Goal: Find specific page/section: Find specific page/section

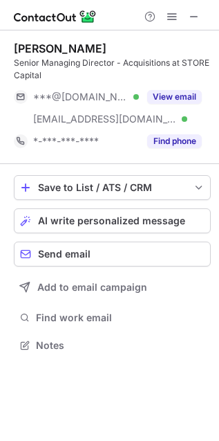
scroll to position [336, 219]
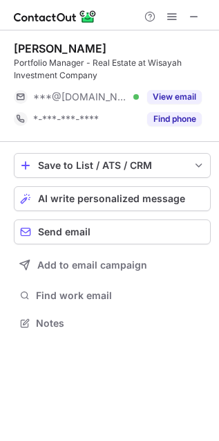
scroll to position [313, 219]
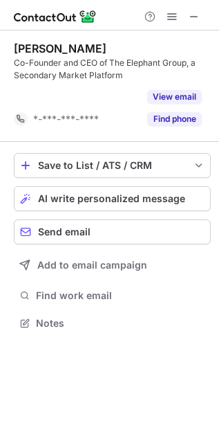
scroll to position [291, 219]
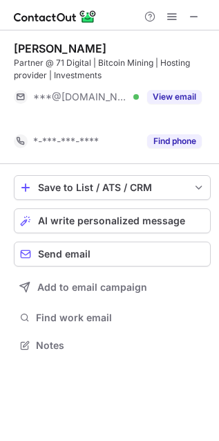
scroll to position [7, 7]
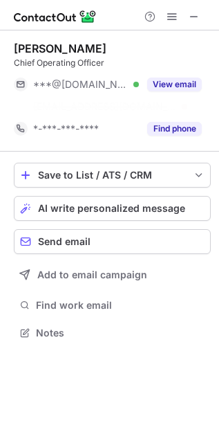
scroll to position [8, 7]
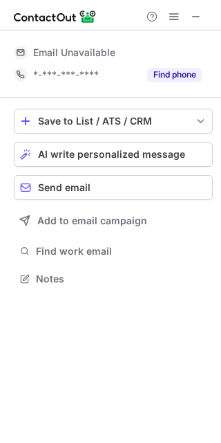
scroll to position [305, 221]
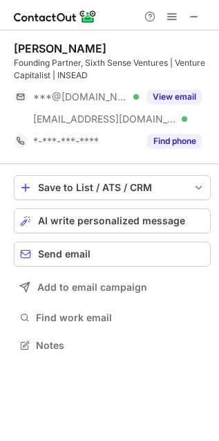
scroll to position [336, 219]
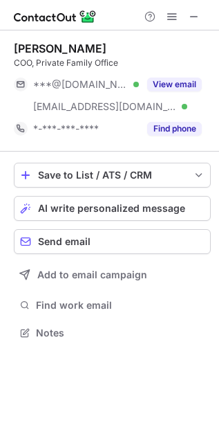
scroll to position [323, 219]
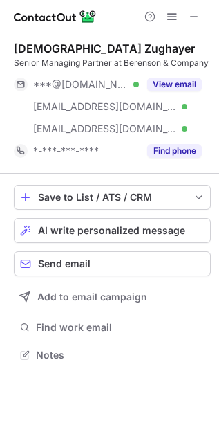
scroll to position [345, 219]
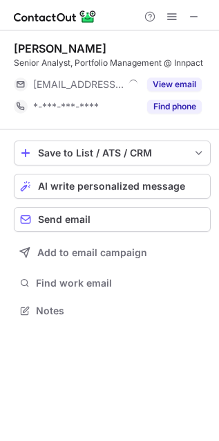
scroll to position [301, 219]
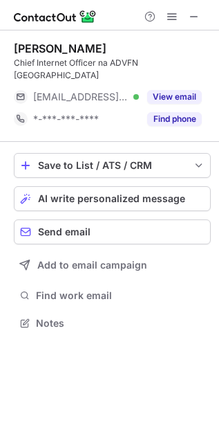
scroll to position [301, 219]
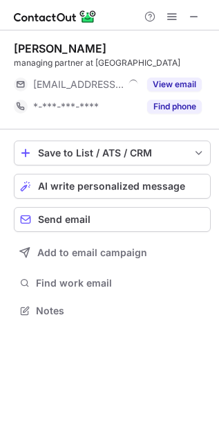
scroll to position [301, 219]
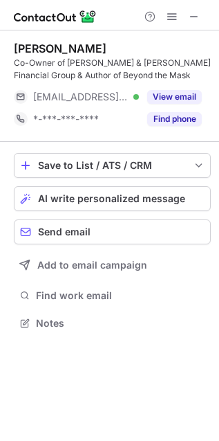
scroll to position [313, 219]
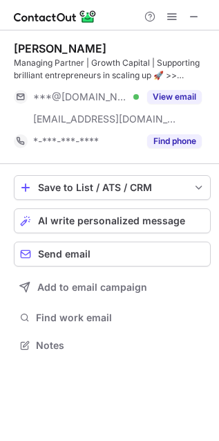
scroll to position [336, 219]
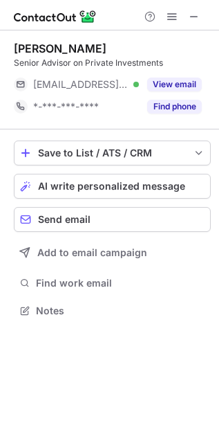
scroll to position [301, 219]
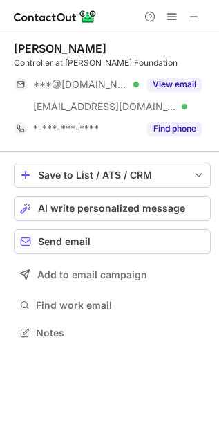
scroll to position [323, 219]
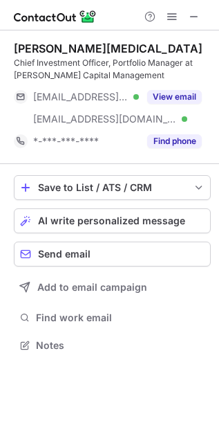
scroll to position [336, 219]
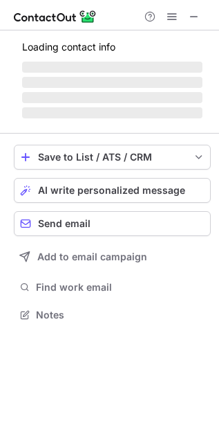
scroll to position [358, 219]
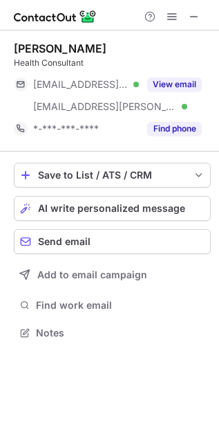
scroll to position [323, 219]
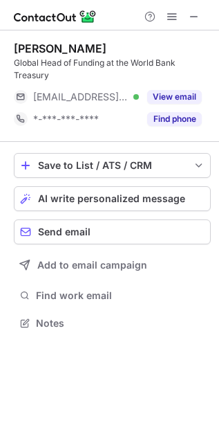
scroll to position [313, 219]
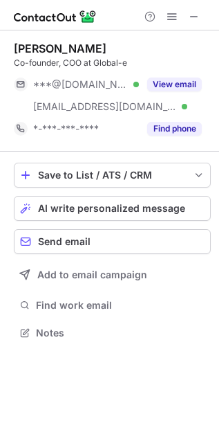
scroll to position [323, 219]
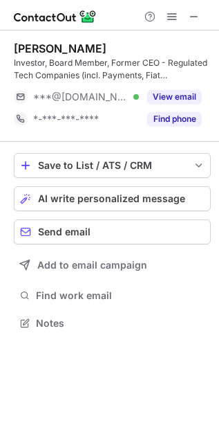
scroll to position [313, 219]
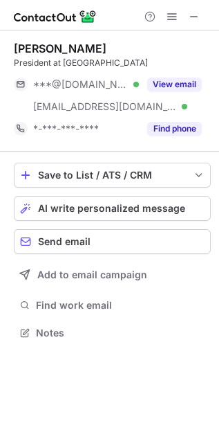
scroll to position [323, 219]
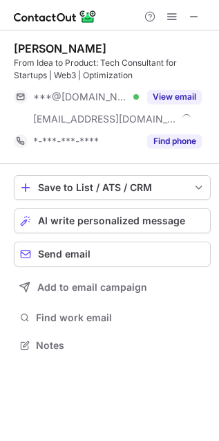
scroll to position [336, 219]
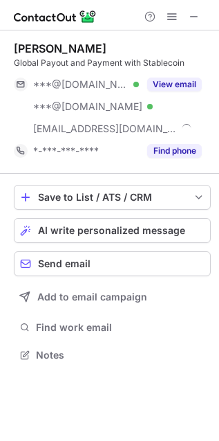
scroll to position [345, 219]
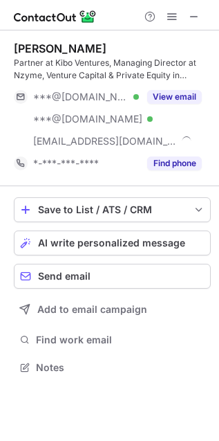
scroll to position [358, 219]
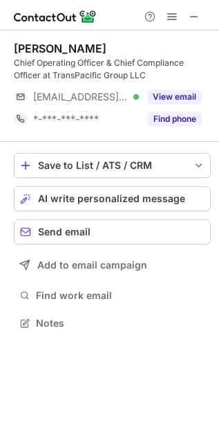
scroll to position [313, 219]
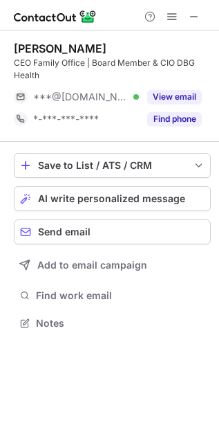
scroll to position [313, 219]
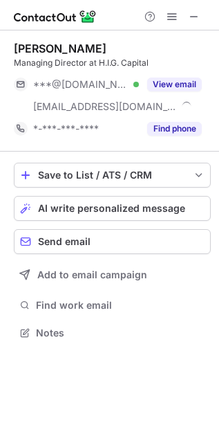
scroll to position [323, 219]
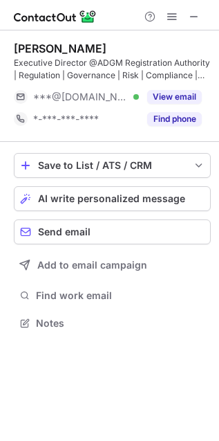
scroll to position [313, 219]
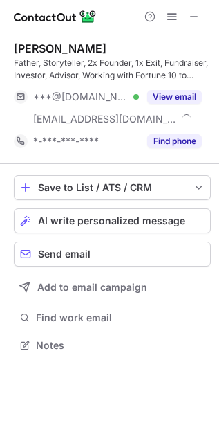
scroll to position [336, 219]
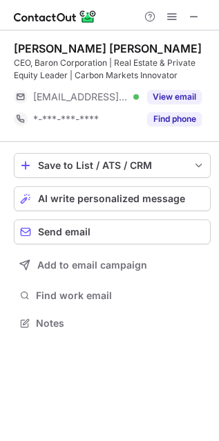
scroll to position [313, 219]
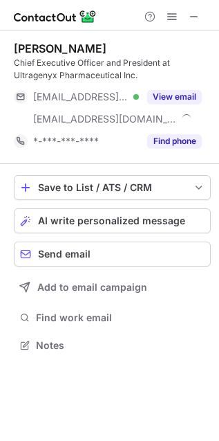
scroll to position [336, 219]
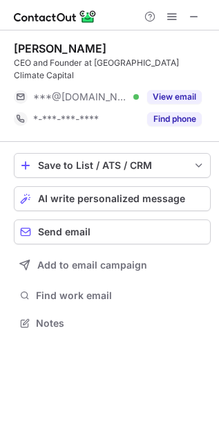
scroll to position [301, 219]
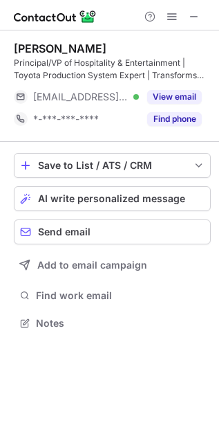
scroll to position [313, 219]
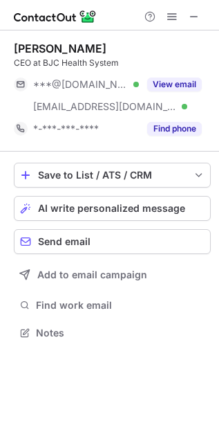
scroll to position [323, 219]
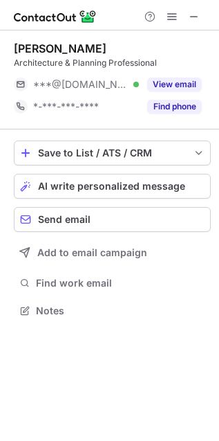
scroll to position [301, 219]
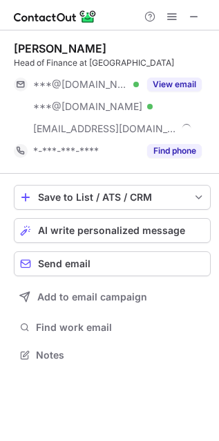
scroll to position [345, 219]
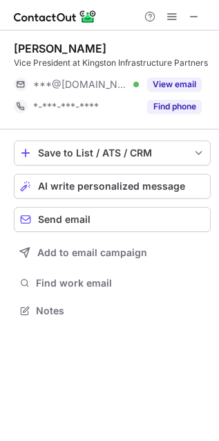
scroll to position [301, 219]
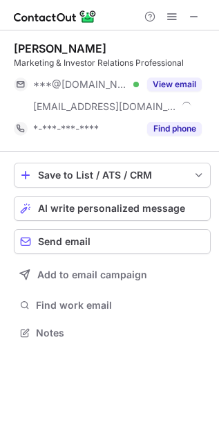
scroll to position [323, 219]
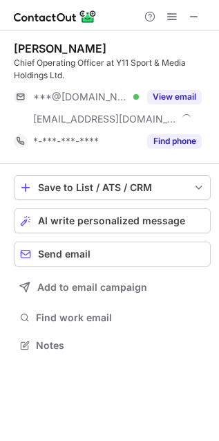
scroll to position [336, 219]
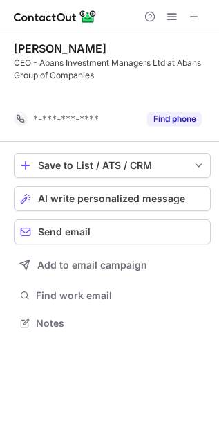
scroll to position [291, 219]
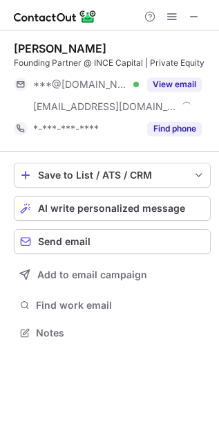
scroll to position [323, 219]
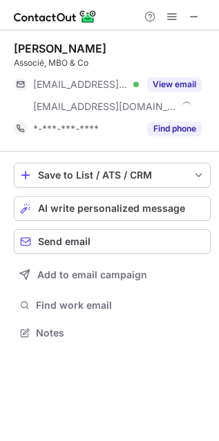
scroll to position [323, 219]
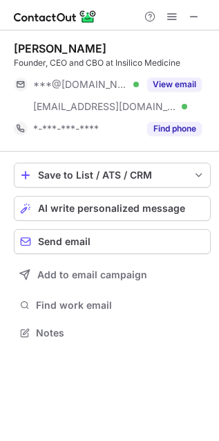
scroll to position [323, 219]
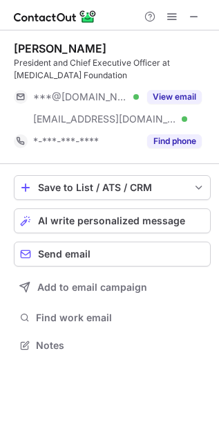
scroll to position [336, 219]
